Goal: Use online tool/utility: Utilize a website feature to perform a specific function

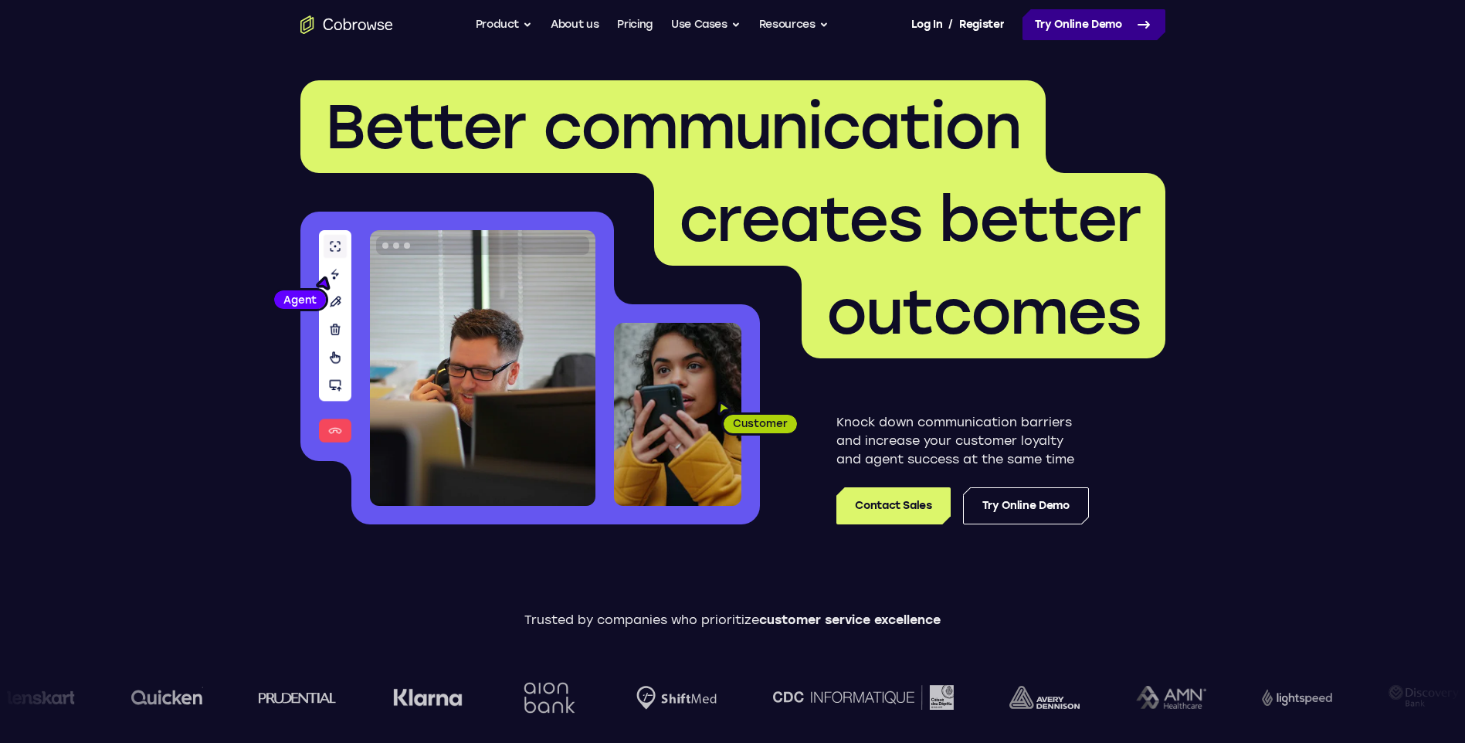
click at [1065, 26] on link "Try Online Demo" at bounding box center [1093, 24] width 143 height 31
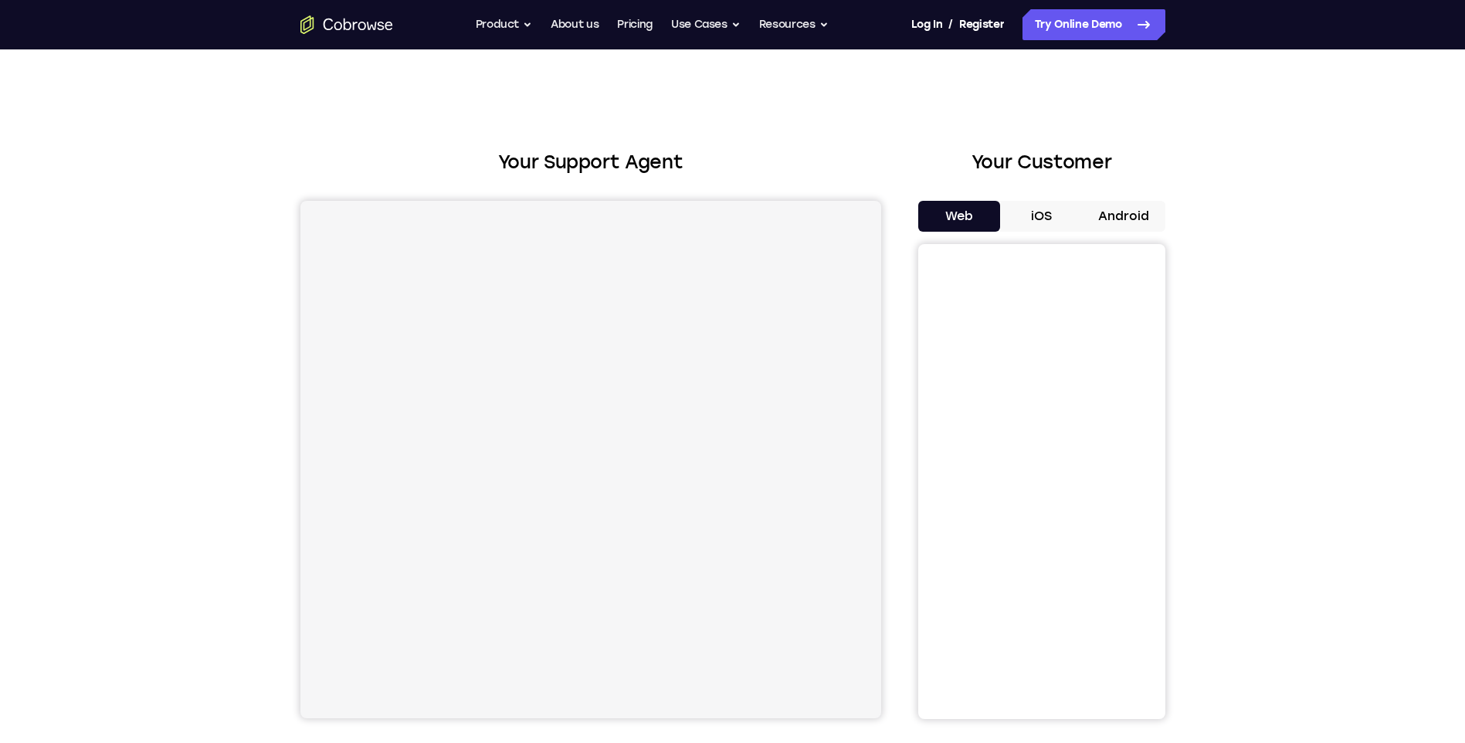
click at [1123, 219] on button "Android" at bounding box center [1123, 216] width 83 height 31
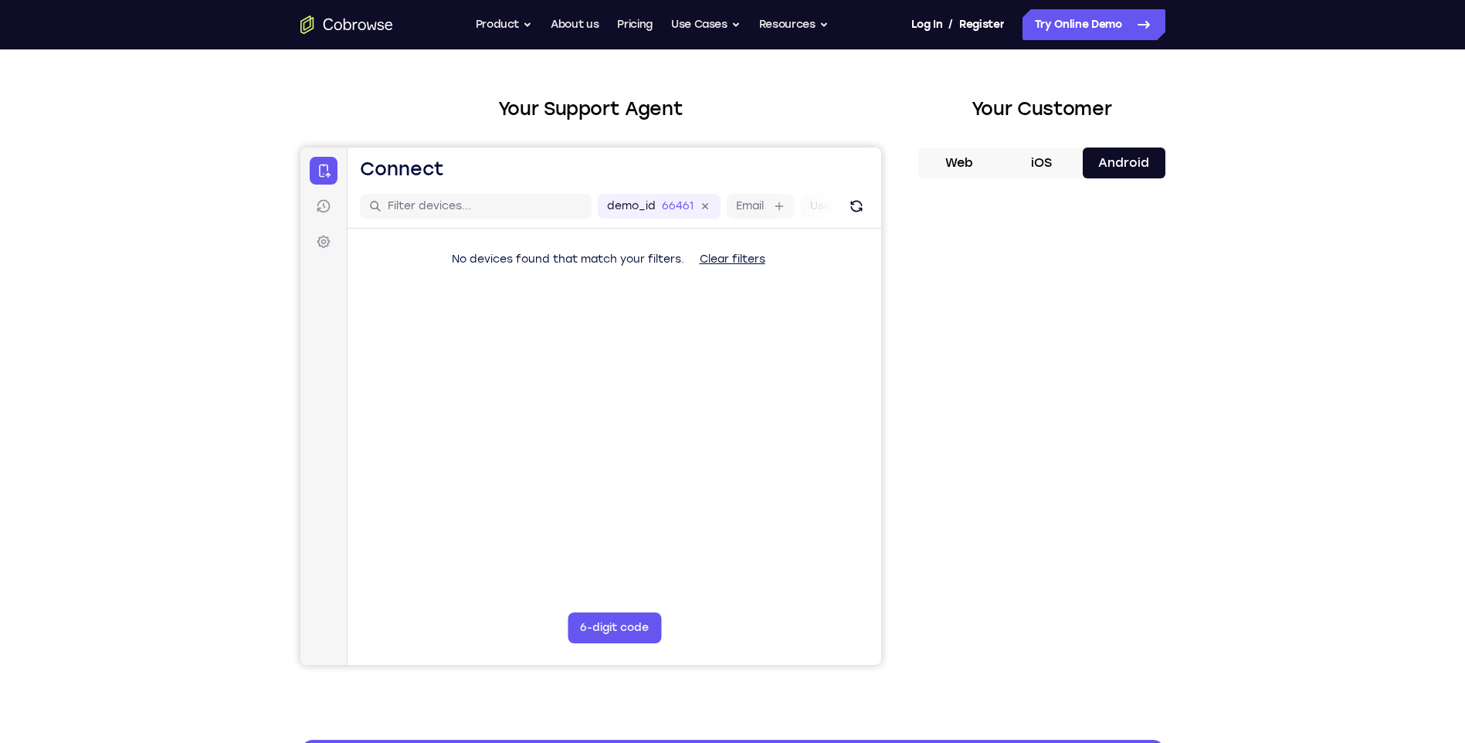
scroll to position [77, 0]
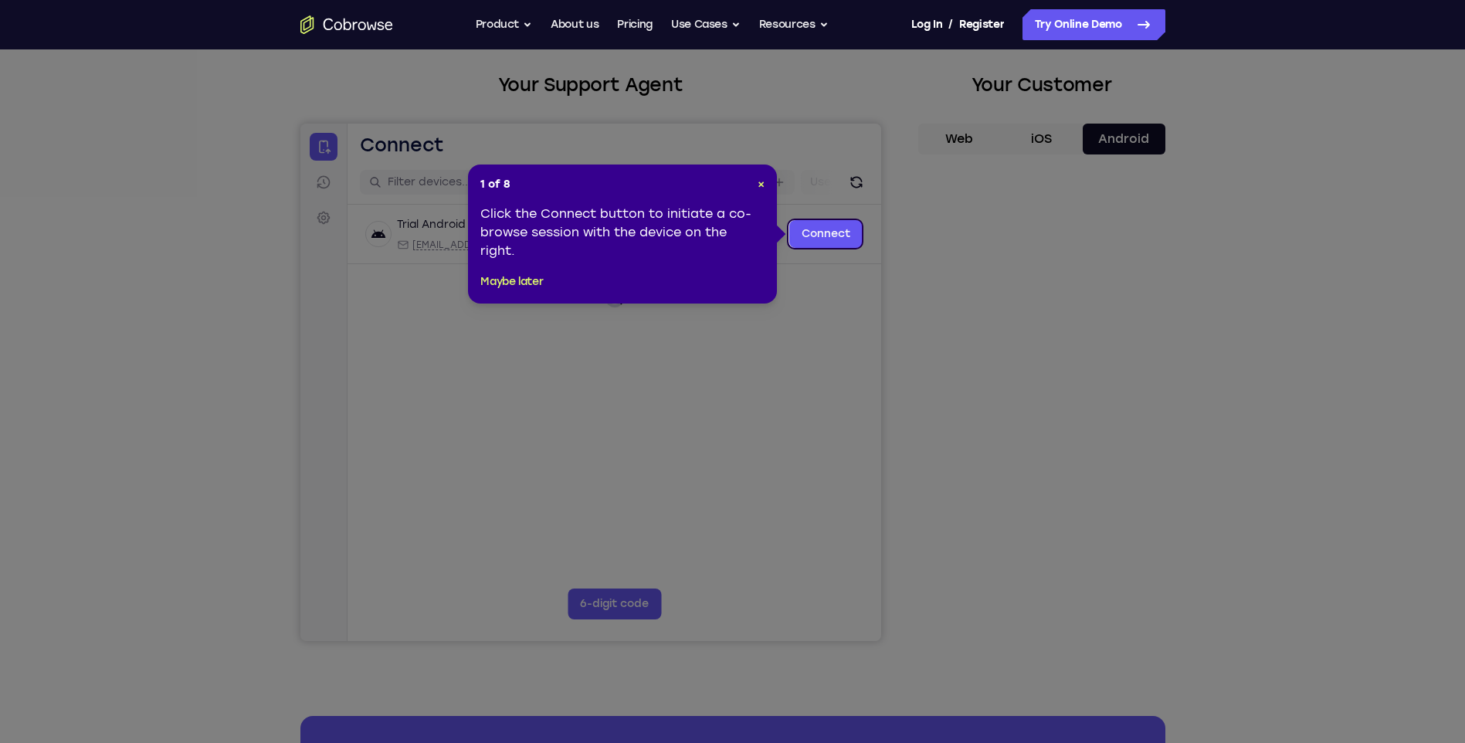
click at [817, 288] on icon at bounding box center [738, 371] width 1476 height 743
click at [762, 177] on button "×" at bounding box center [760, 184] width 7 height 15
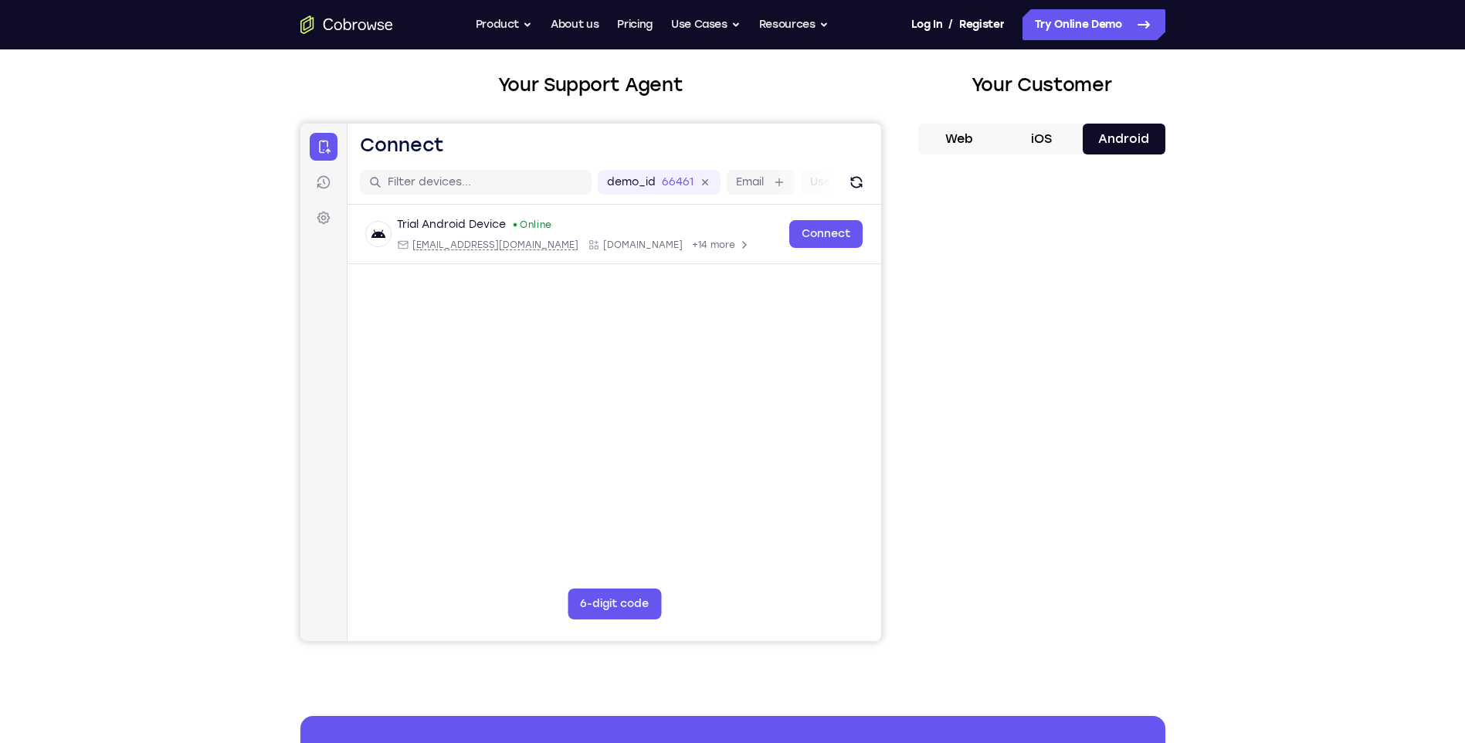
drag, startPoint x: 1162, startPoint y: 460, endPoint x: 860, endPoint y: 337, distance: 326.2
